Goal: Find specific page/section: Find specific page/section

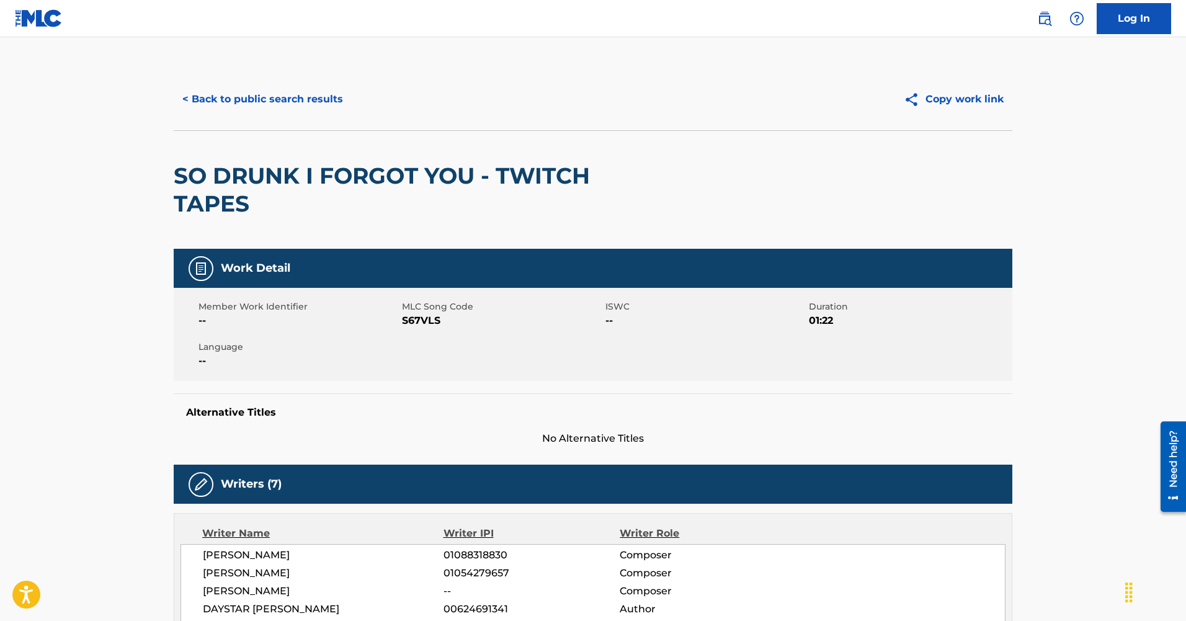
click at [282, 96] on button "< Back to public search results" at bounding box center [263, 99] width 178 height 31
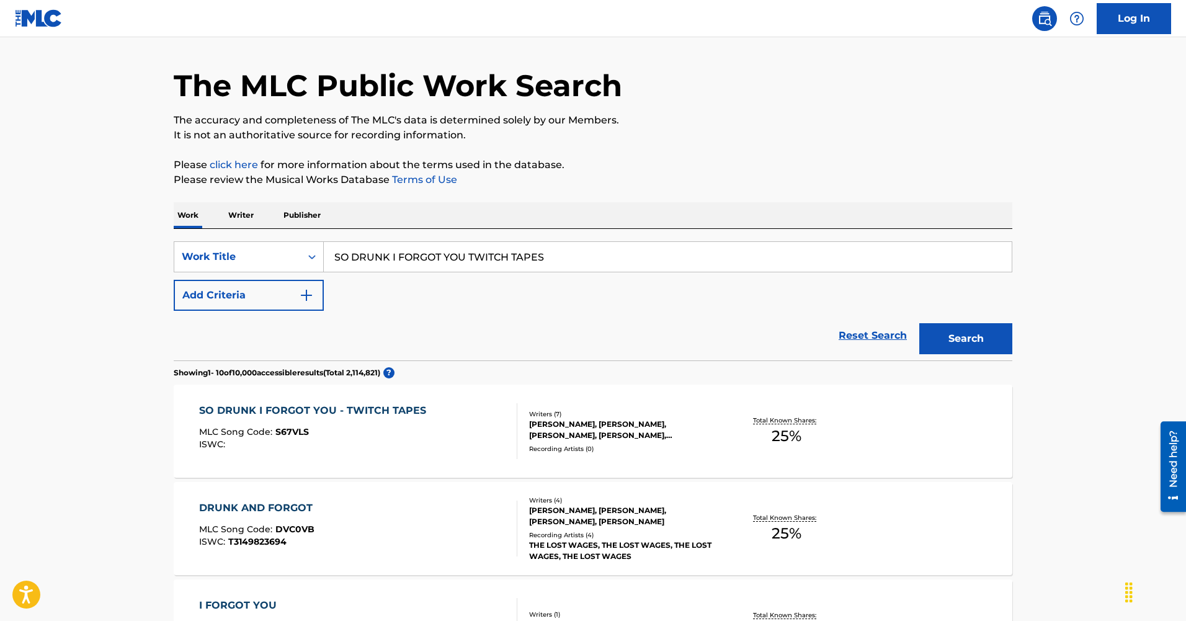
click at [372, 251] on input "SO DRUNK I FORGOT YOU TWITCH TAPES" at bounding box center [668, 257] width 688 height 30
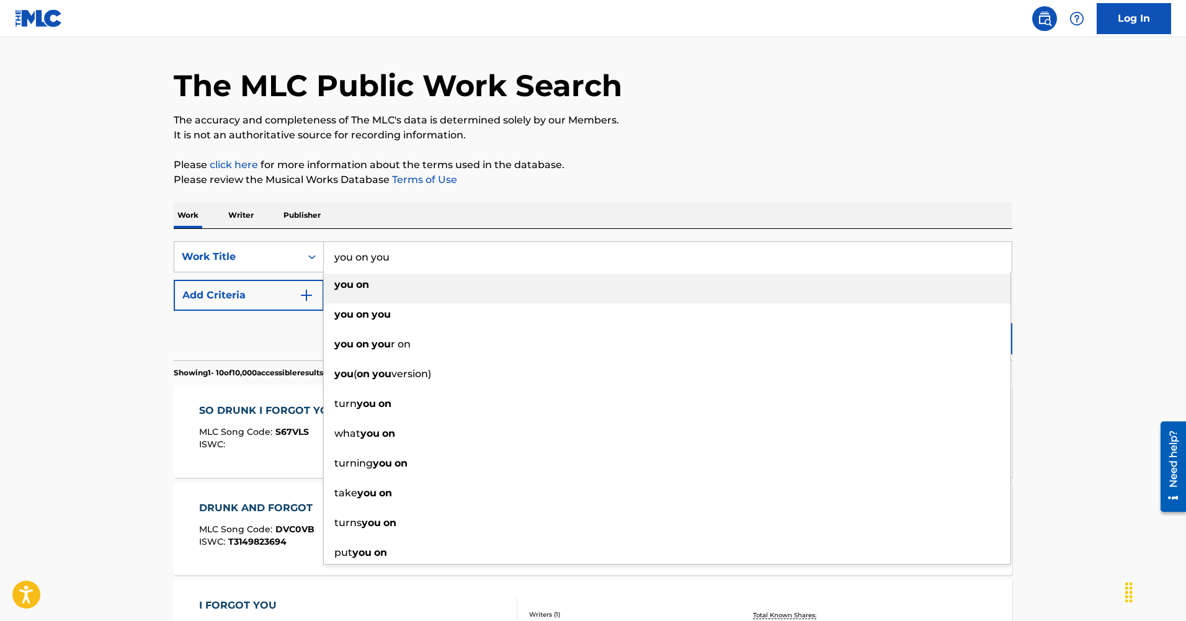
type input "you on you"
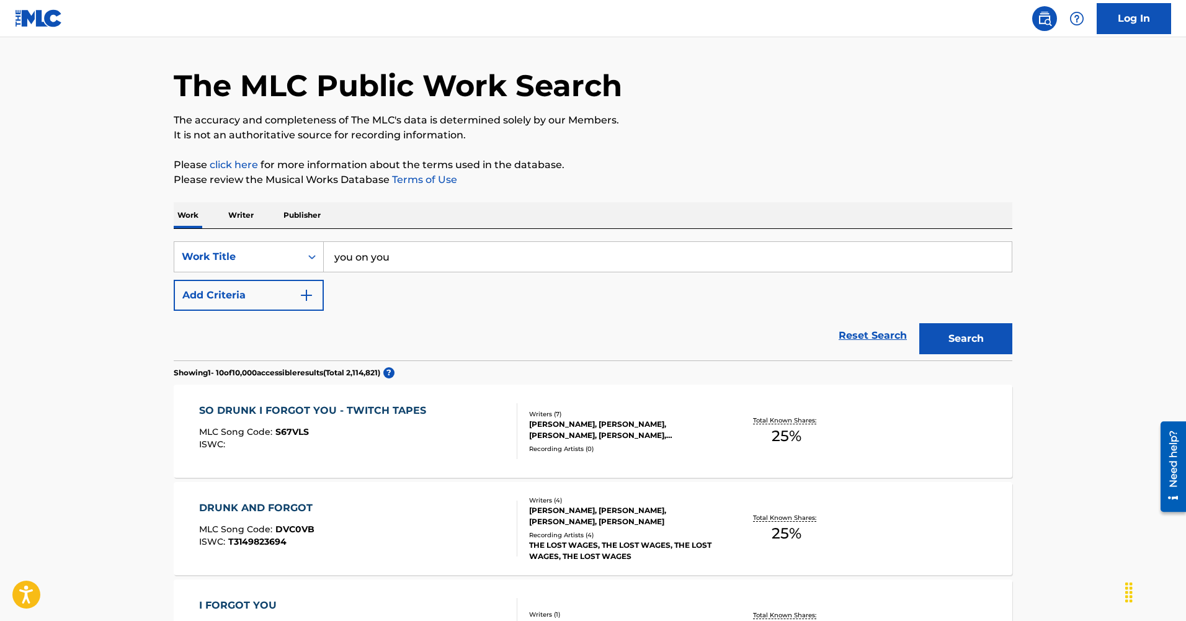
click at [208, 292] on button "Add Criteria" at bounding box center [249, 295] width 150 height 31
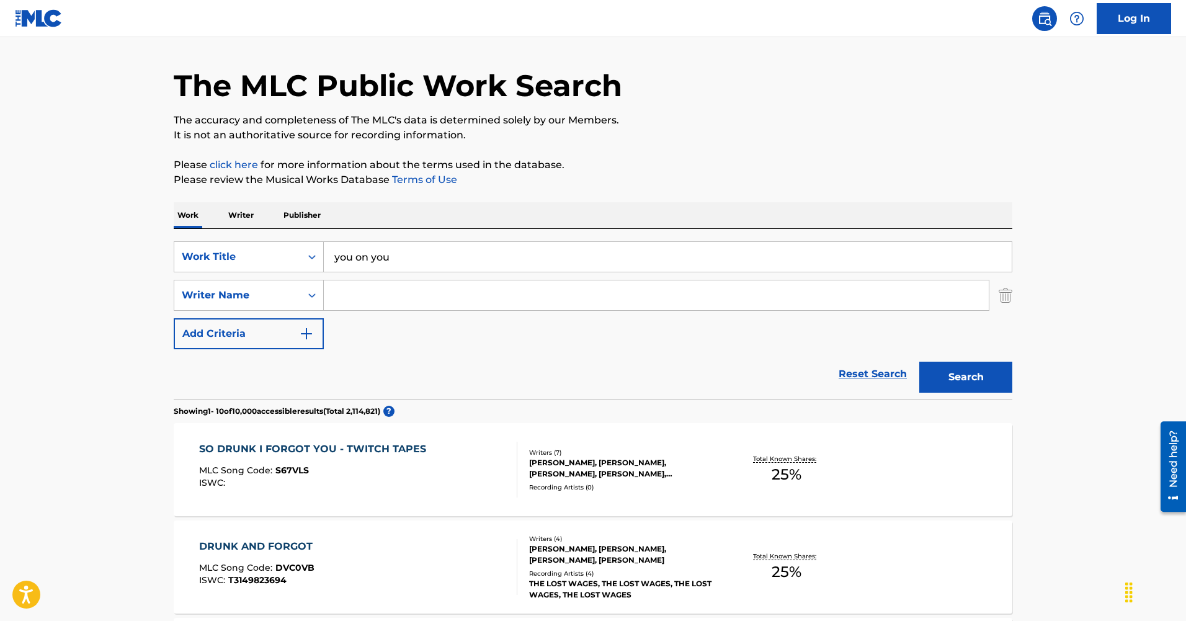
click at [351, 295] on input "Search Form" at bounding box center [656, 295] width 665 height 30
type input "[PERSON_NAME]"
click at [962, 373] on button "Search" at bounding box center [966, 377] width 93 height 31
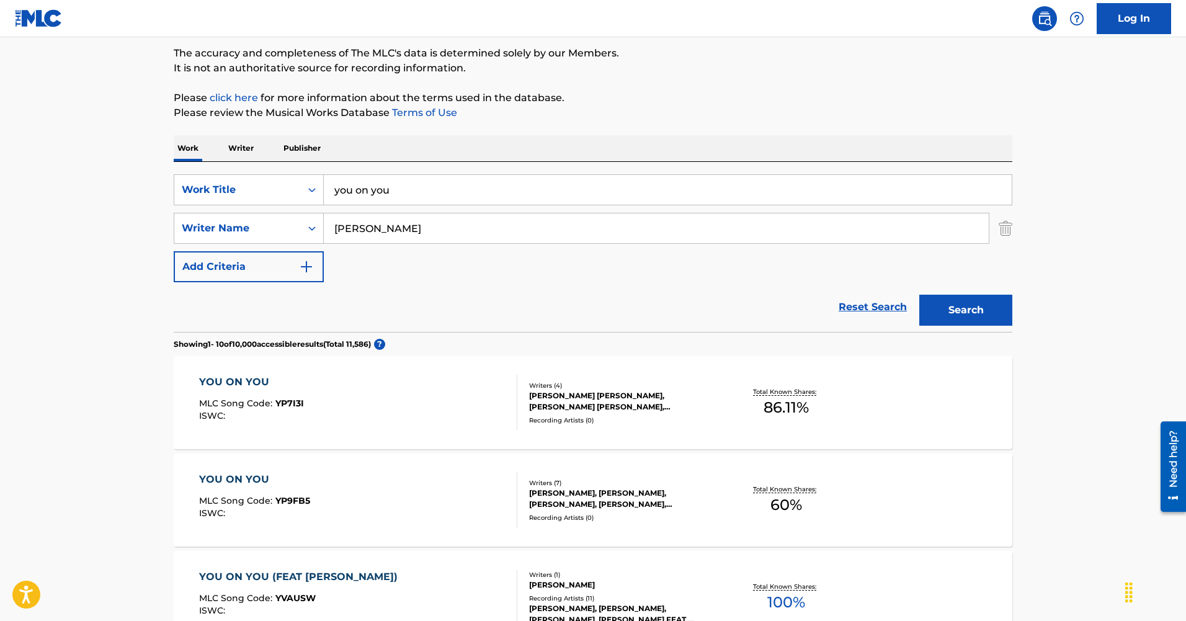
scroll to position [191, 0]
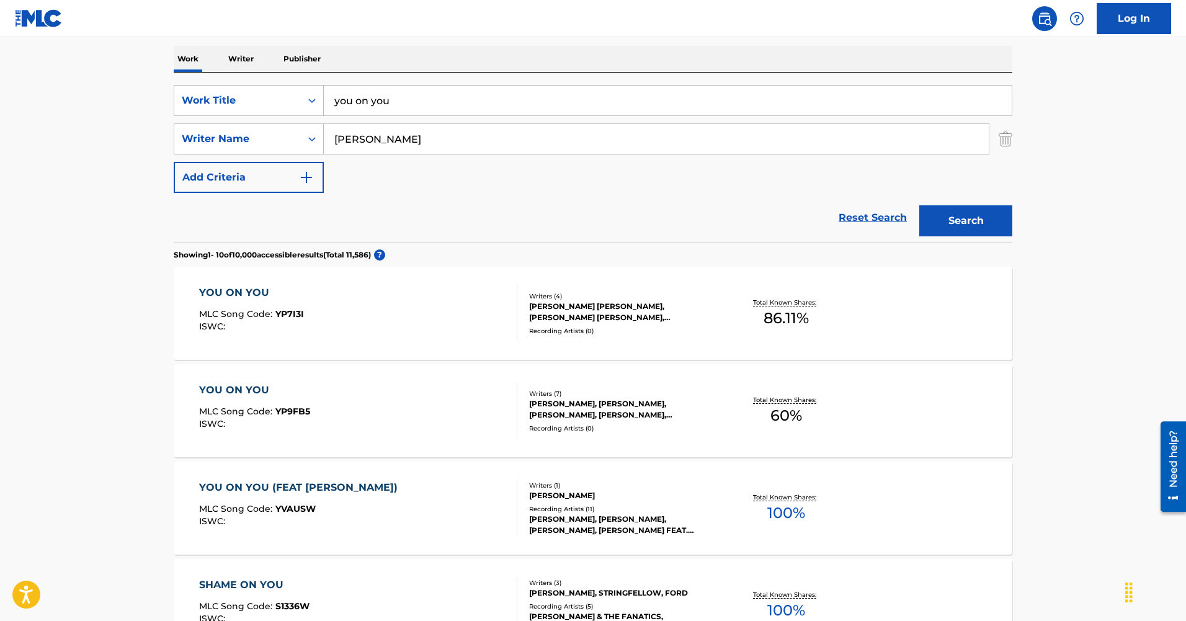
click at [243, 388] on div "YOU ON YOU" at bounding box center [254, 390] width 111 height 15
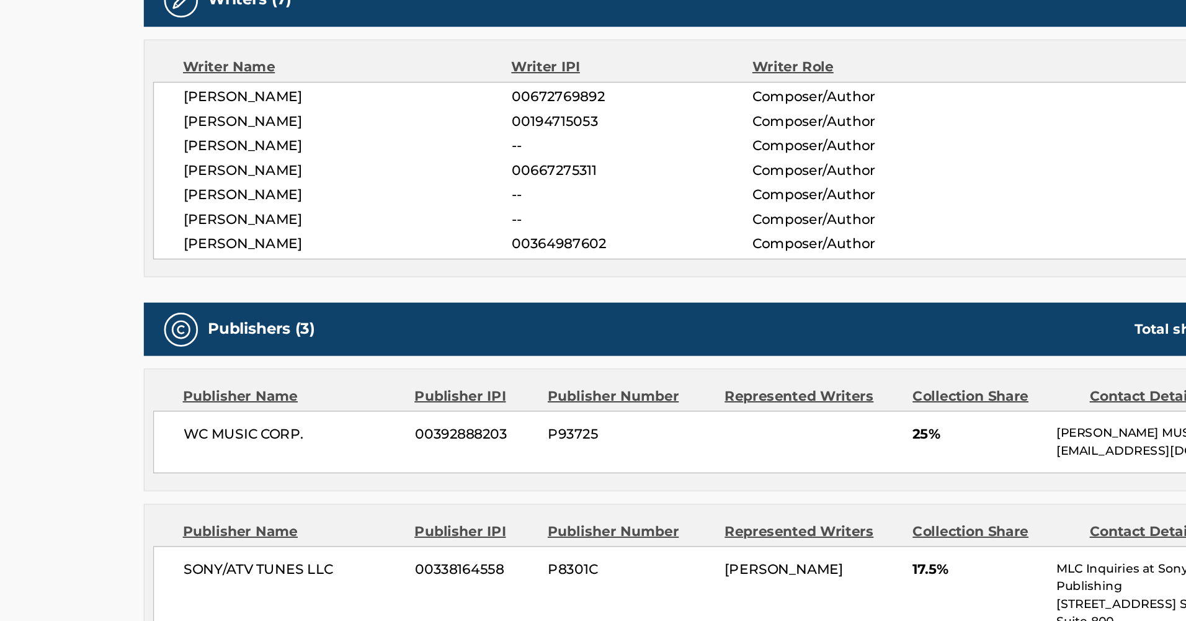
scroll to position [403, 0]
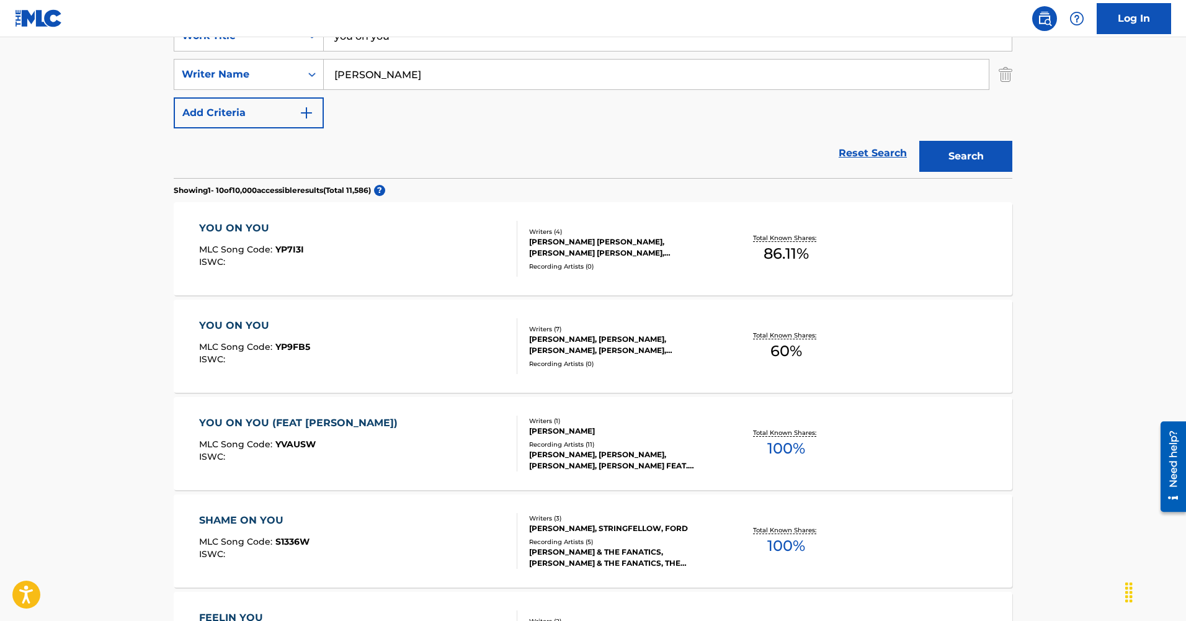
scroll to position [256, 0]
click at [218, 225] on div "YOU ON YOU" at bounding box center [251, 227] width 105 height 15
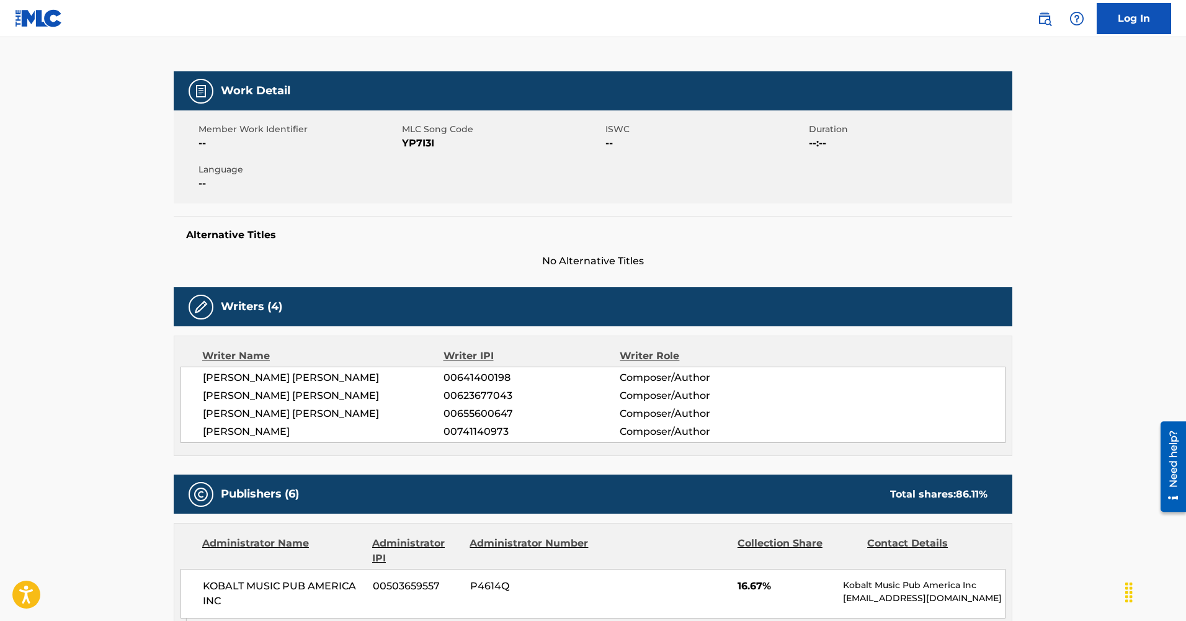
scroll to position [152, 0]
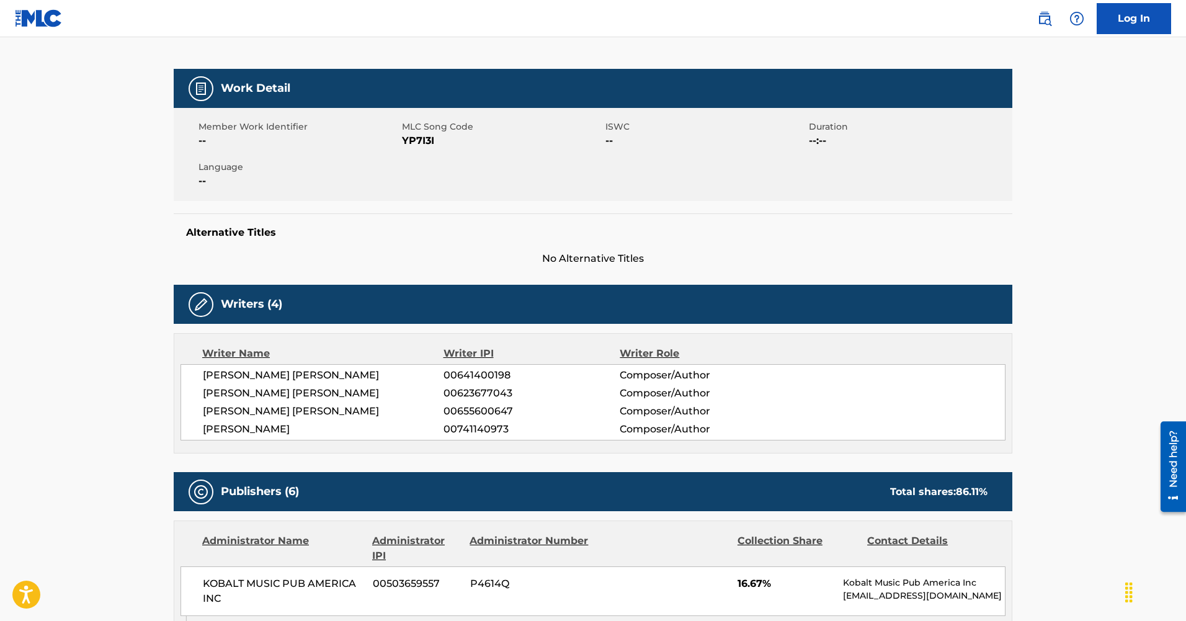
scroll to position [256, 0]
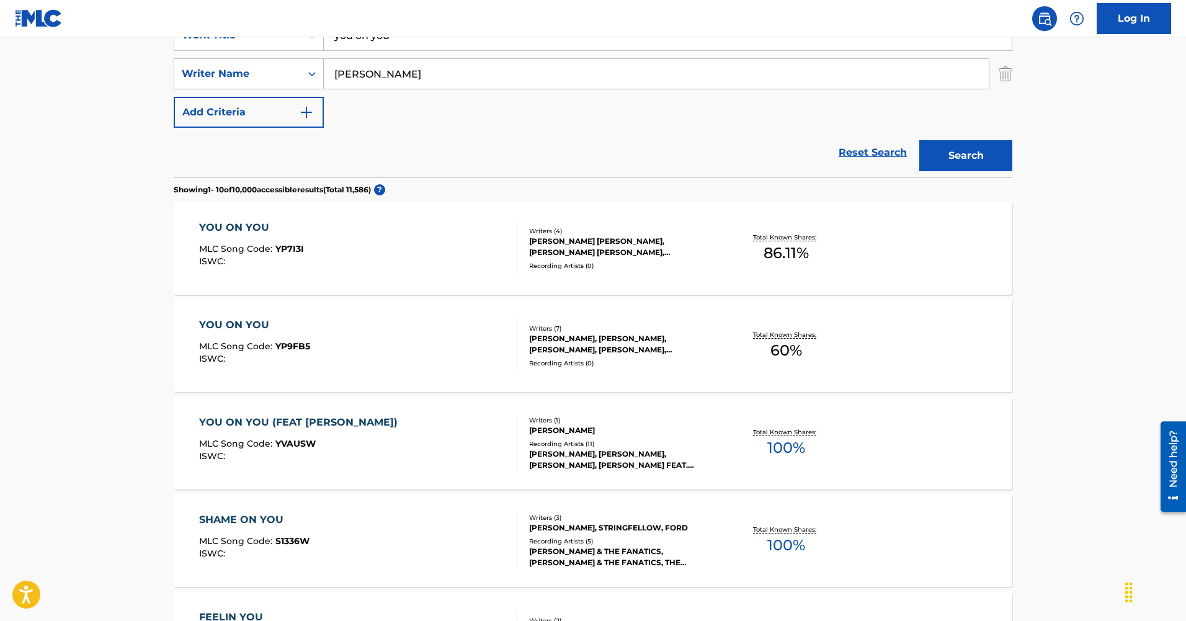
click at [233, 325] on div "YOU ON YOU" at bounding box center [254, 325] width 111 height 15
